Goal: Task Accomplishment & Management: Use online tool/utility

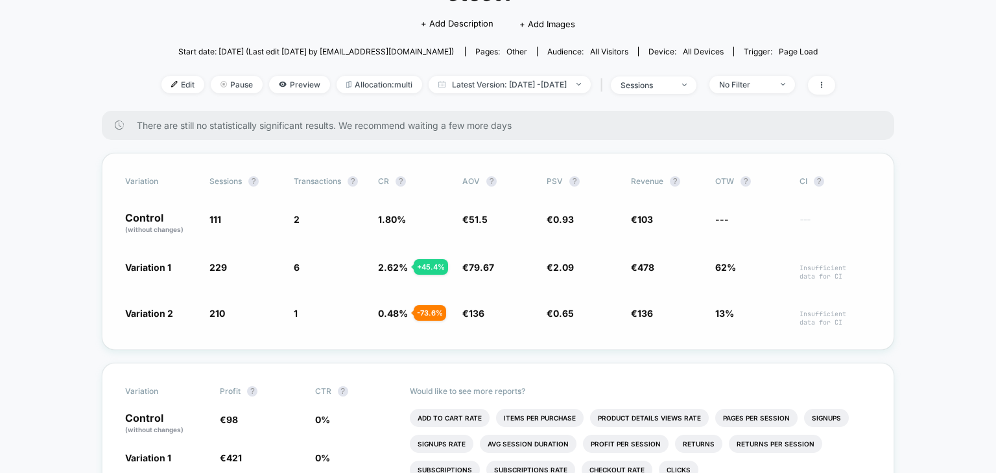
scroll to position [113, 0]
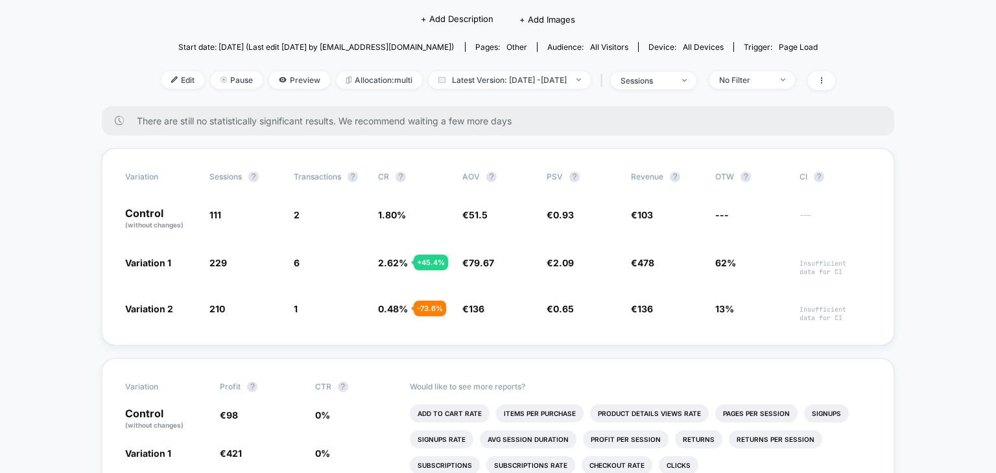
click at [235, 19] on div "< Back to all live experiences stest1 LIVE Click to edit experience details + A…" at bounding box center [498, 31] width 674 height 152
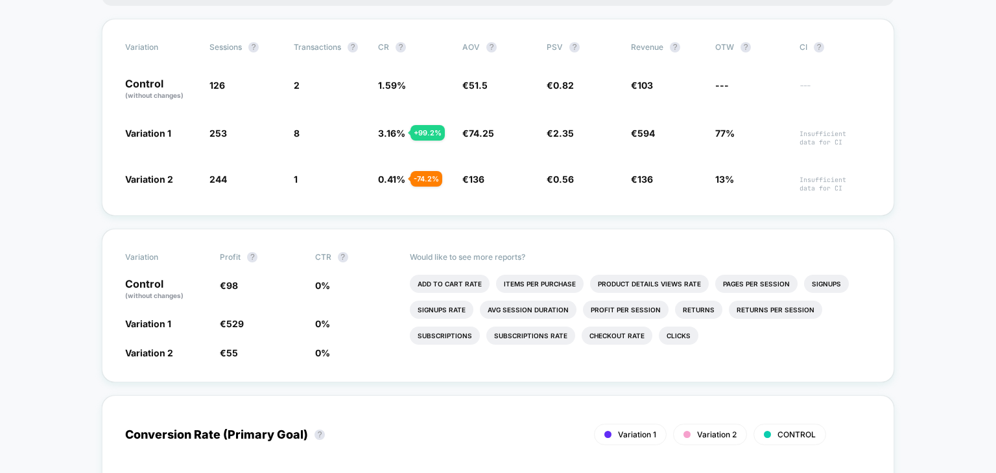
scroll to position [243, 0]
click at [146, 138] on span "Variation 1" at bounding box center [148, 132] width 46 height 11
click at [185, 133] on div "Variation Sessions ? Transactions ? CR ? AOV ? PSV ? Revenue ? OTW ? CI ? Contr…" at bounding box center [498, 116] width 792 height 197
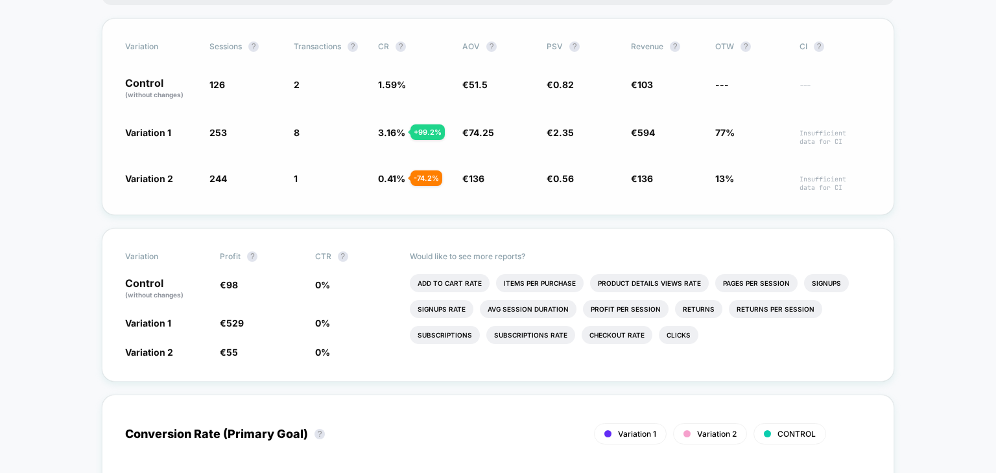
click at [185, 133] on div "Variation Sessions ? Transactions ? CR ? AOV ? PSV ? Revenue ? OTW ? CI ? Contr…" at bounding box center [498, 116] width 792 height 197
click at [171, 91] on p "Control (without changes)" at bounding box center [160, 89] width 71 height 22
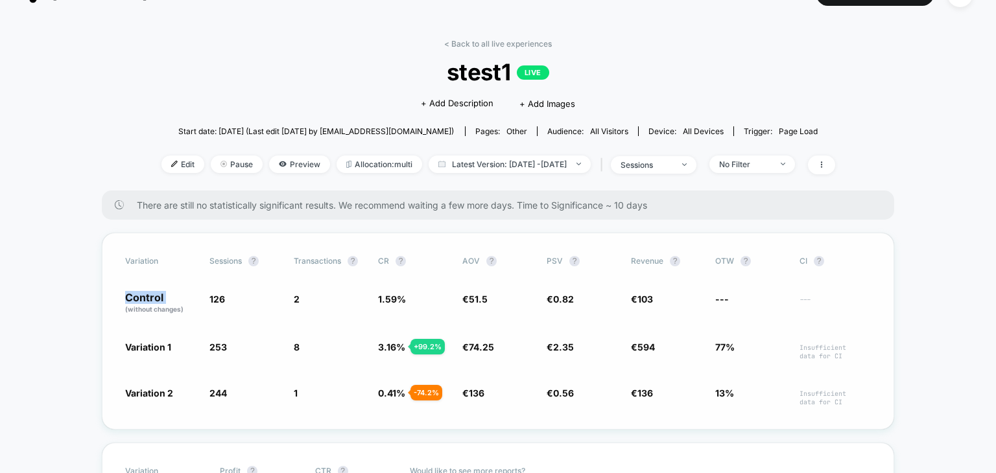
scroll to position [0, 0]
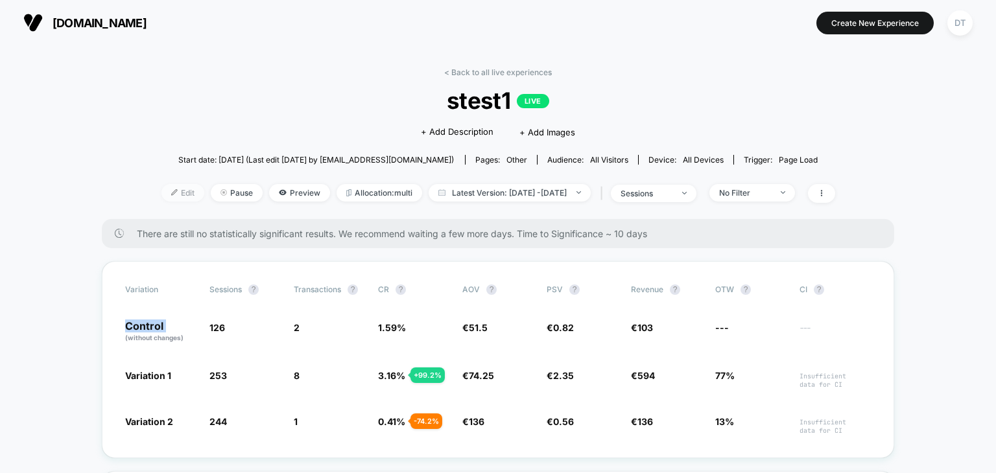
click at [161, 200] on span "Edit" at bounding box center [182, 193] width 43 height 18
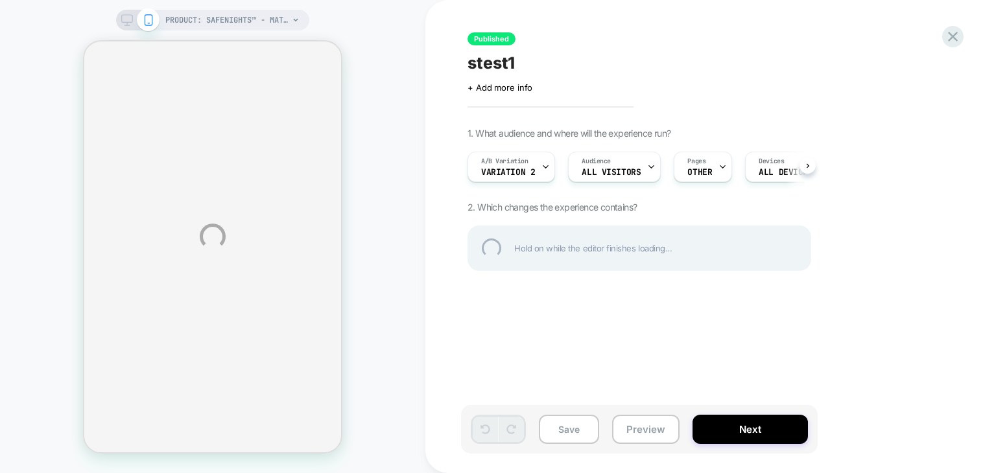
click at [532, 187] on div "PRODUCT: SafeNights™ - Matratzenschutz PRODUCT: SafeNights™ - Matratzenschutz P…" at bounding box center [498, 236] width 996 height 473
click at [543, 177] on div "PRODUCT: SafeNights™ - Matratzenschutz PRODUCT: SafeNights™ - Matratzenschutz P…" at bounding box center [498, 236] width 996 height 473
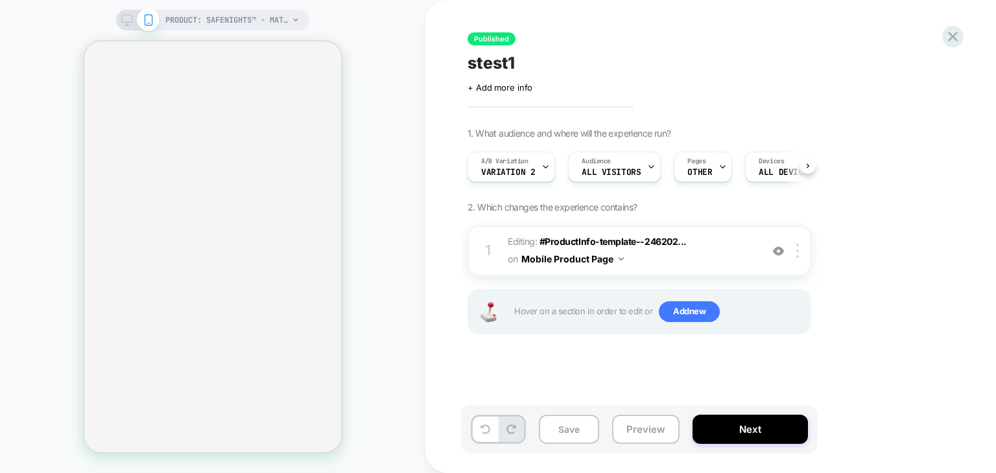
select select "**********"
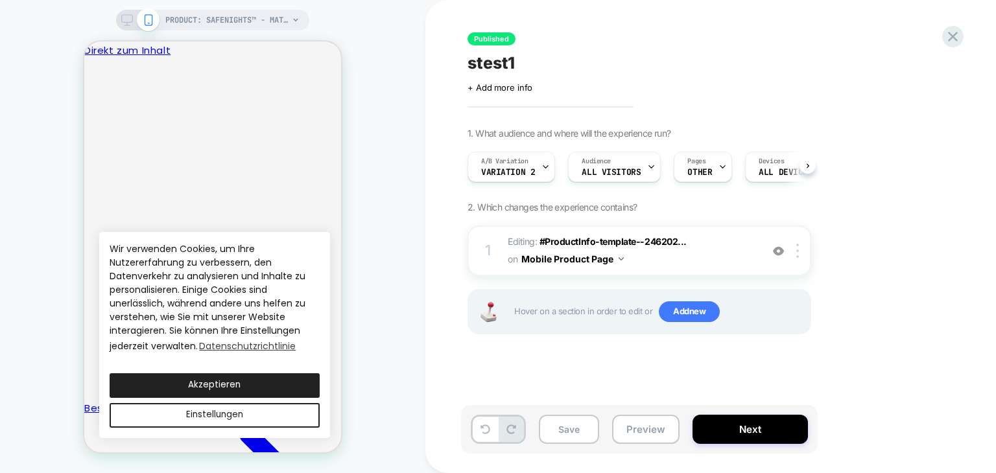
click at [545, 171] on icon at bounding box center [545, 167] width 8 height 8
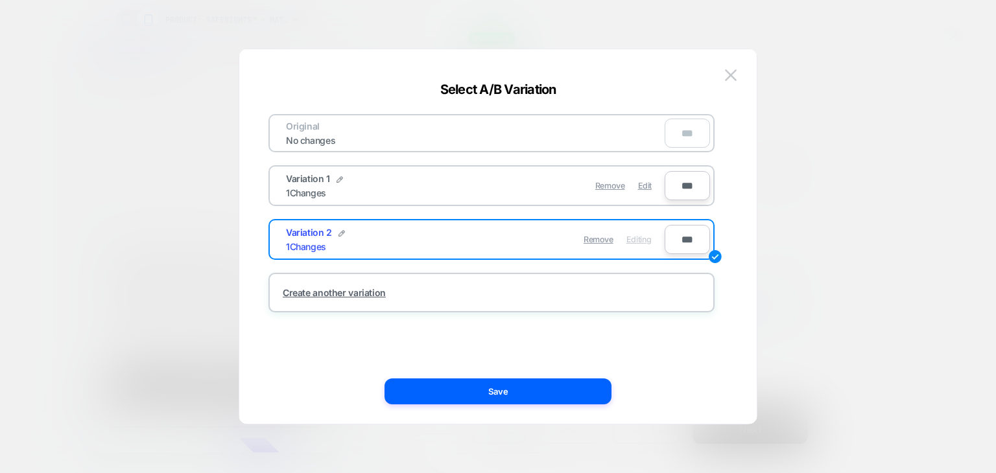
click at [436, 193] on div "Variation 1 1 Changes" at bounding box center [380, 185] width 189 height 25
click at [306, 179] on span "Variation 1" at bounding box center [308, 178] width 44 height 11
click at [734, 73] on img at bounding box center [731, 74] width 12 height 11
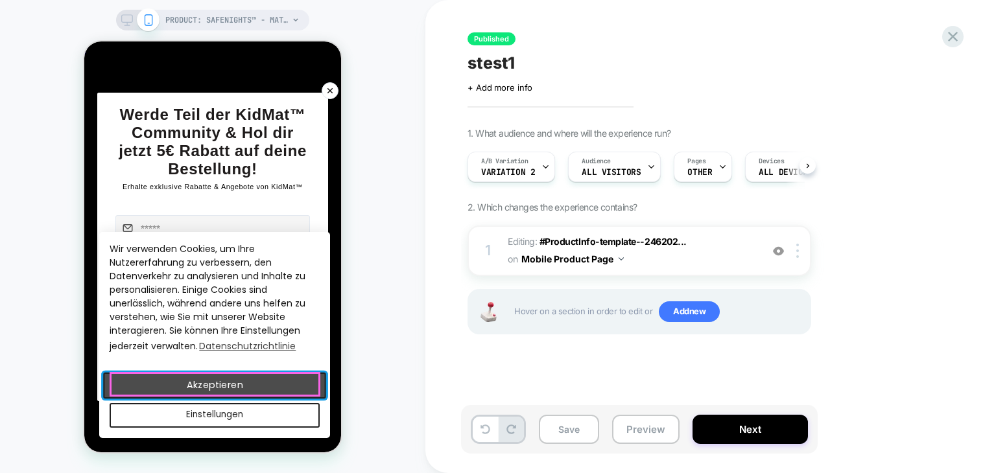
click at [292, 382] on button "Akzeptieren" at bounding box center [214, 385] width 223 height 26
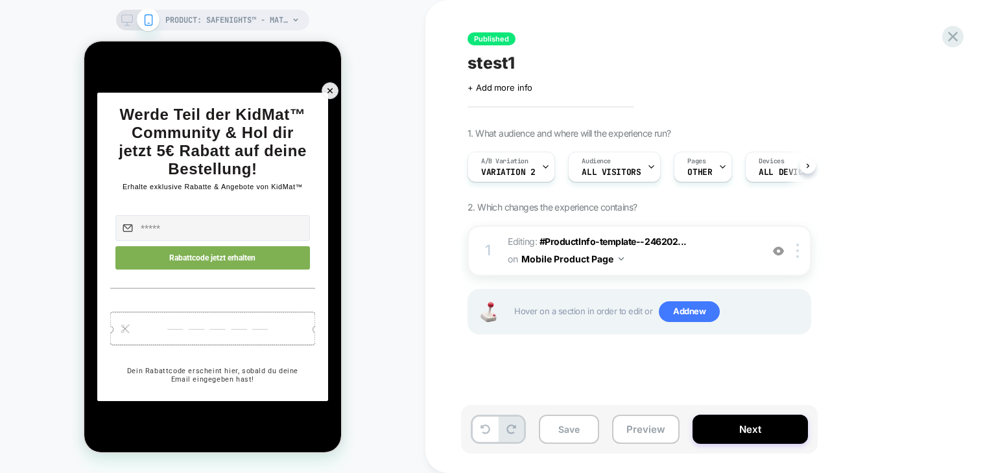
click at [332, 88] on icon at bounding box center [329, 90] width 5 height 5
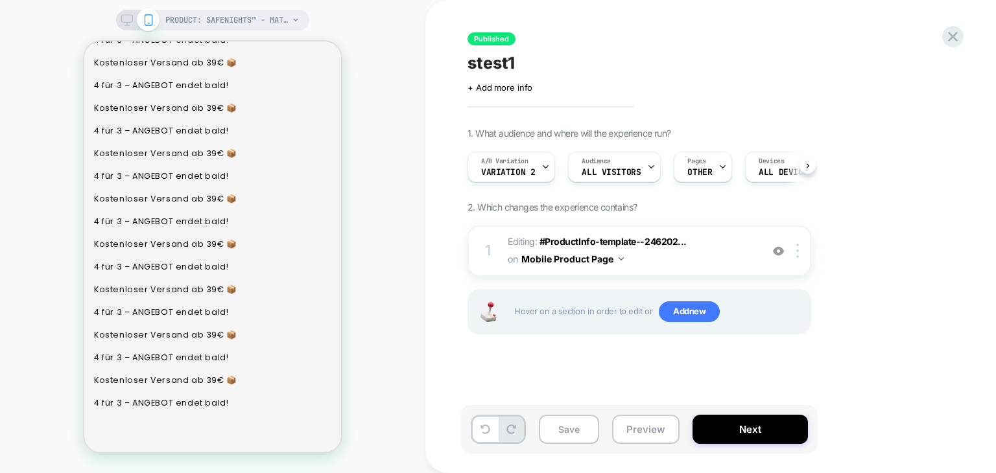
scroll to position [941, 0]
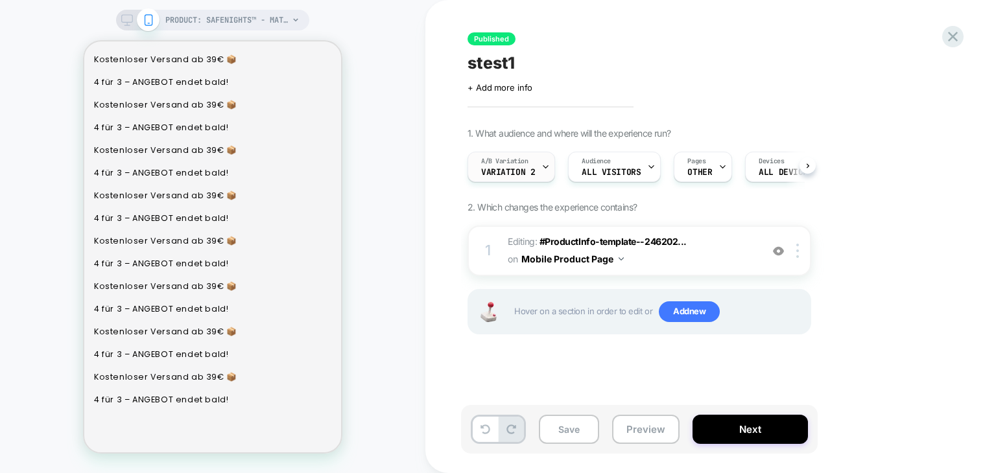
click at [541, 172] on div at bounding box center [545, 166] width 8 height 29
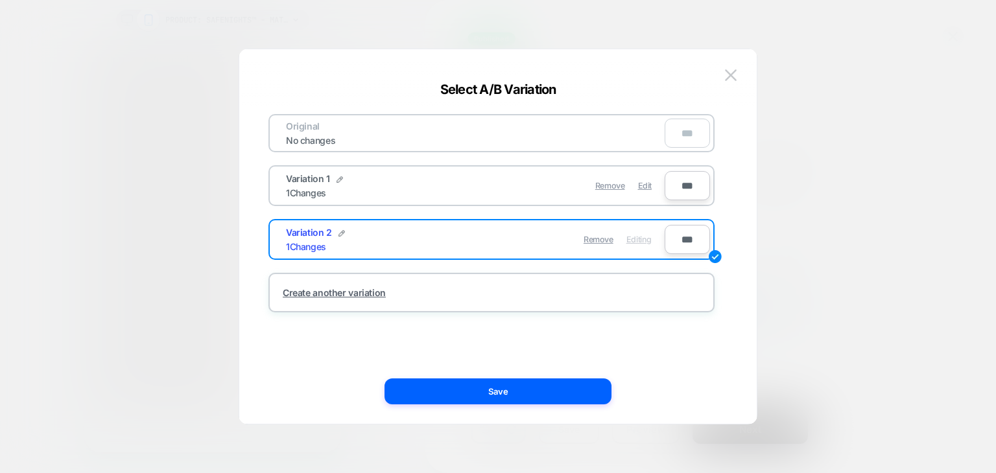
click at [501, 168] on div "Variation 1 1 Changes Remove Edit ***" at bounding box center [491, 185] width 446 height 41
click at [493, 189] on div "Remove Edit" at bounding box center [566, 185] width 183 height 25
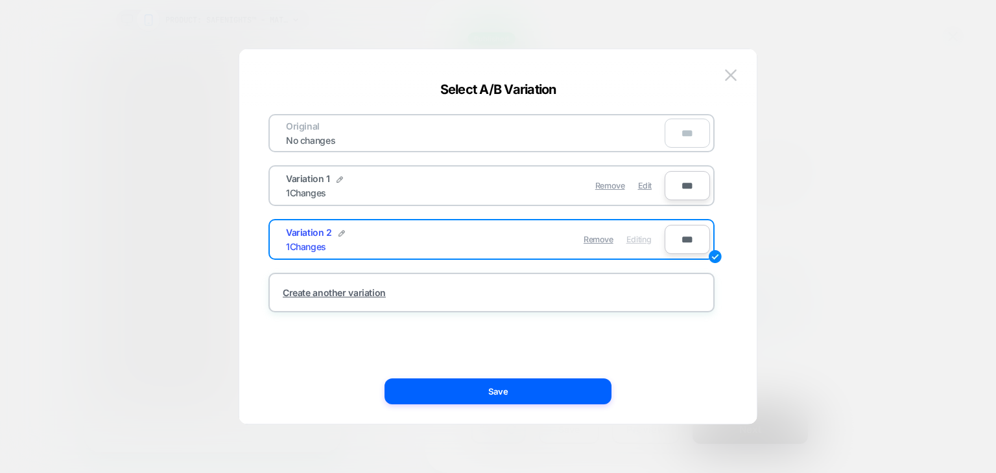
click at [493, 189] on div "Remove Edit" at bounding box center [566, 185] width 183 height 25
click at [305, 187] on div "Variation 1 1 Changes" at bounding box center [380, 185] width 189 height 25
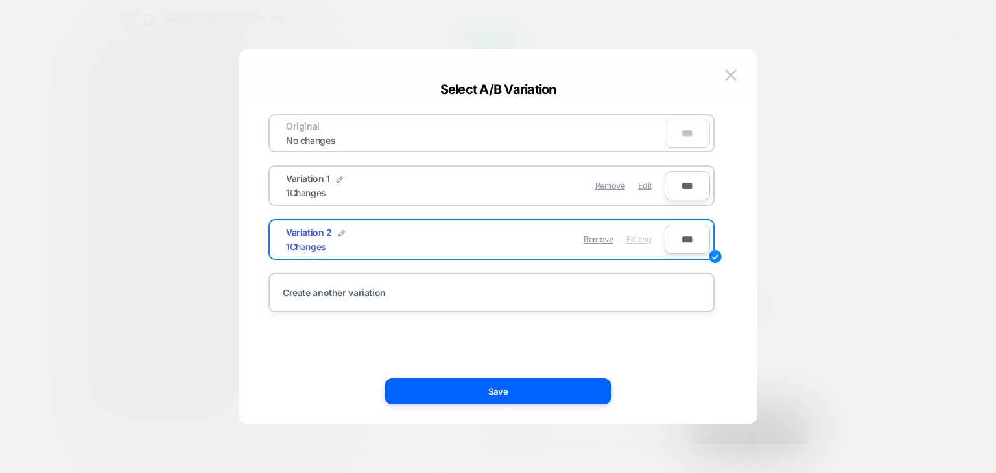
click at [305, 187] on div "Variation 1 1 Changes" at bounding box center [380, 185] width 189 height 25
click at [726, 71] on img at bounding box center [731, 74] width 12 height 11
